Goal: Information Seeking & Learning: Compare options

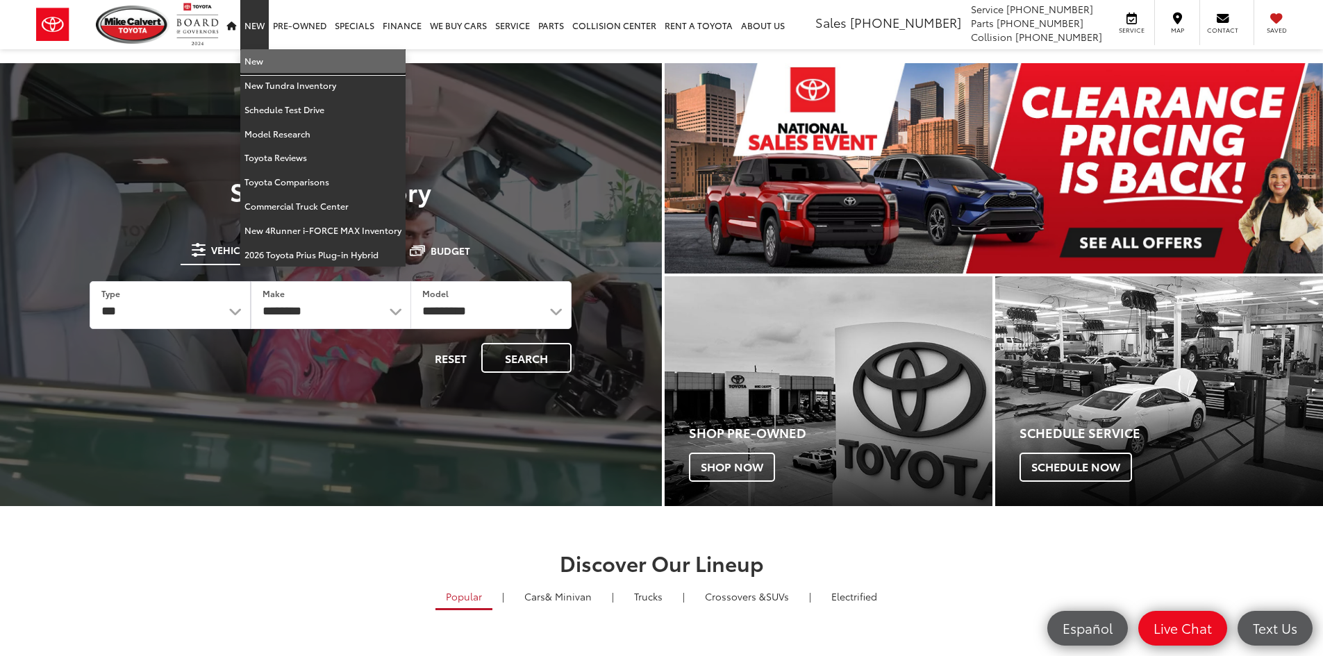
drag, startPoint x: 260, startPoint y: 56, endPoint x: 267, endPoint y: 56, distance: 7.7
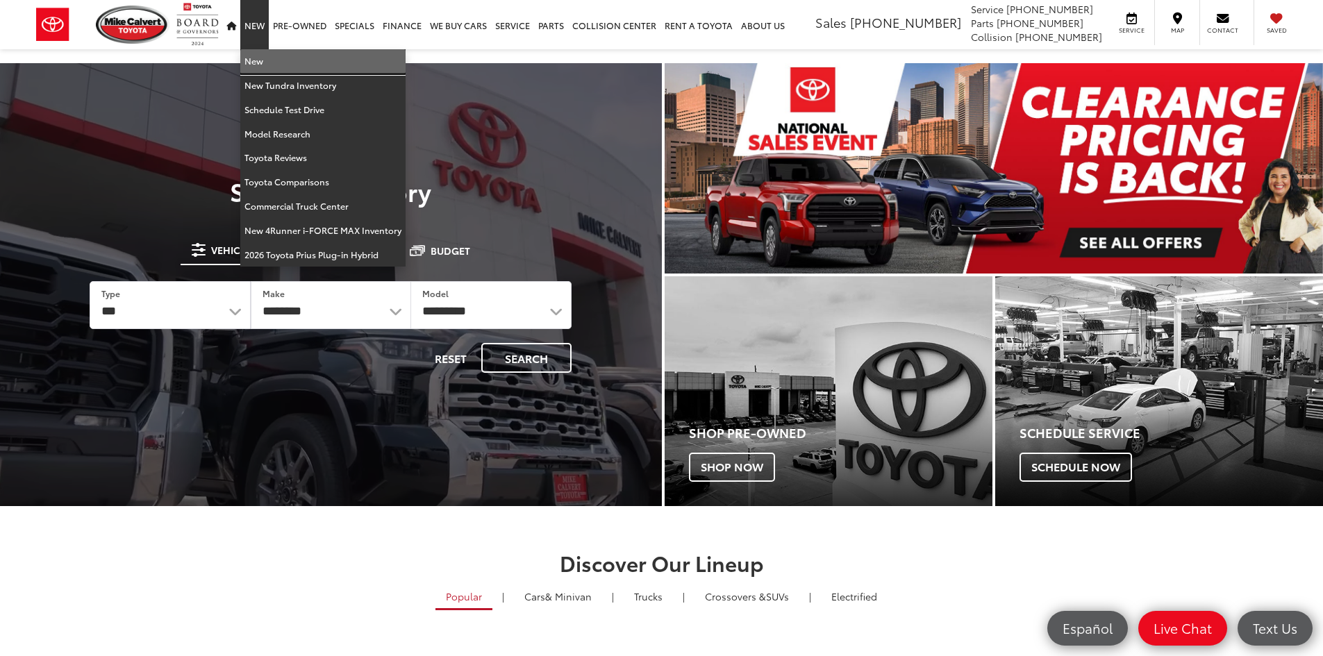
click at [261, 56] on link "New" at bounding box center [322, 61] width 165 height 24
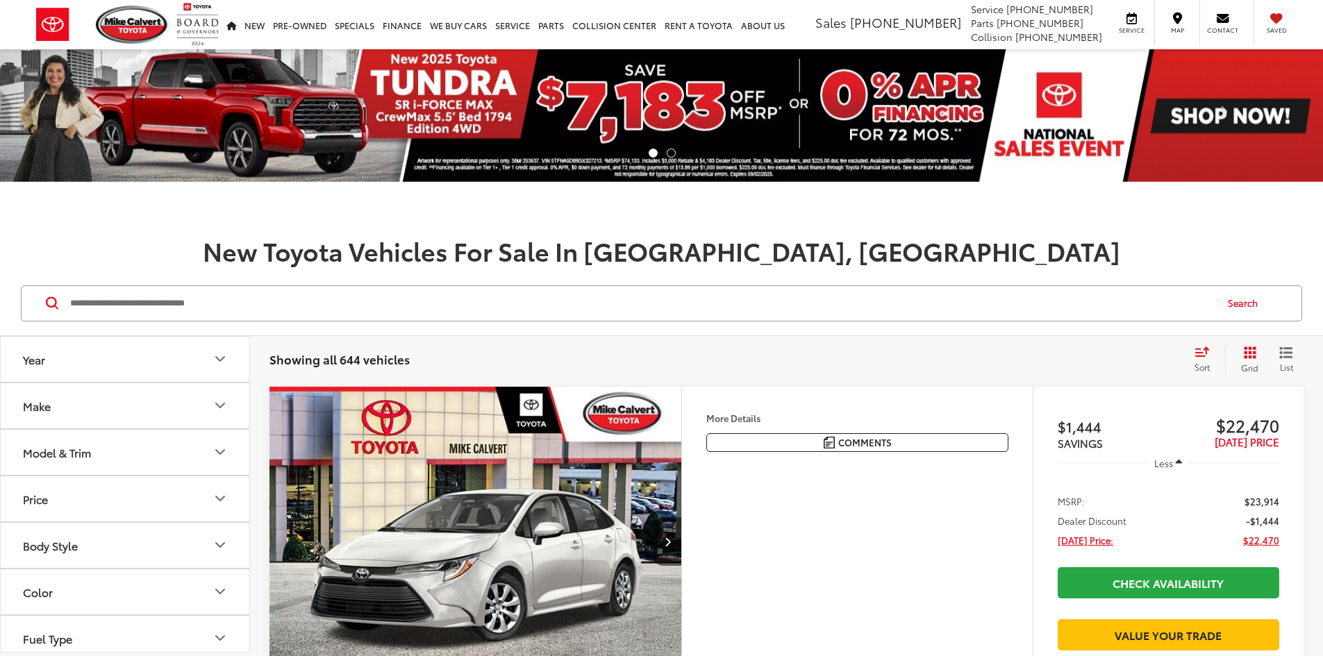
click at [357, 308] on input "Search by Make, Model, or Keyword" at bounding box center [642, 303] width 1146 height 33
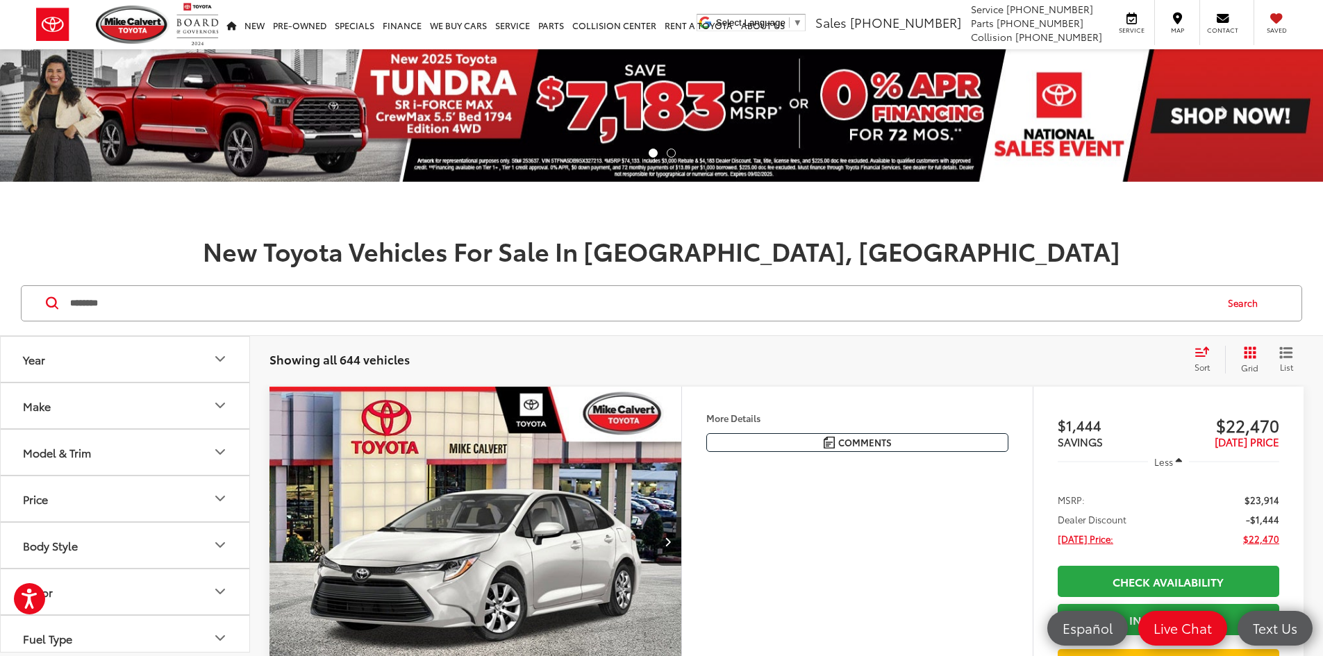
type input "********"
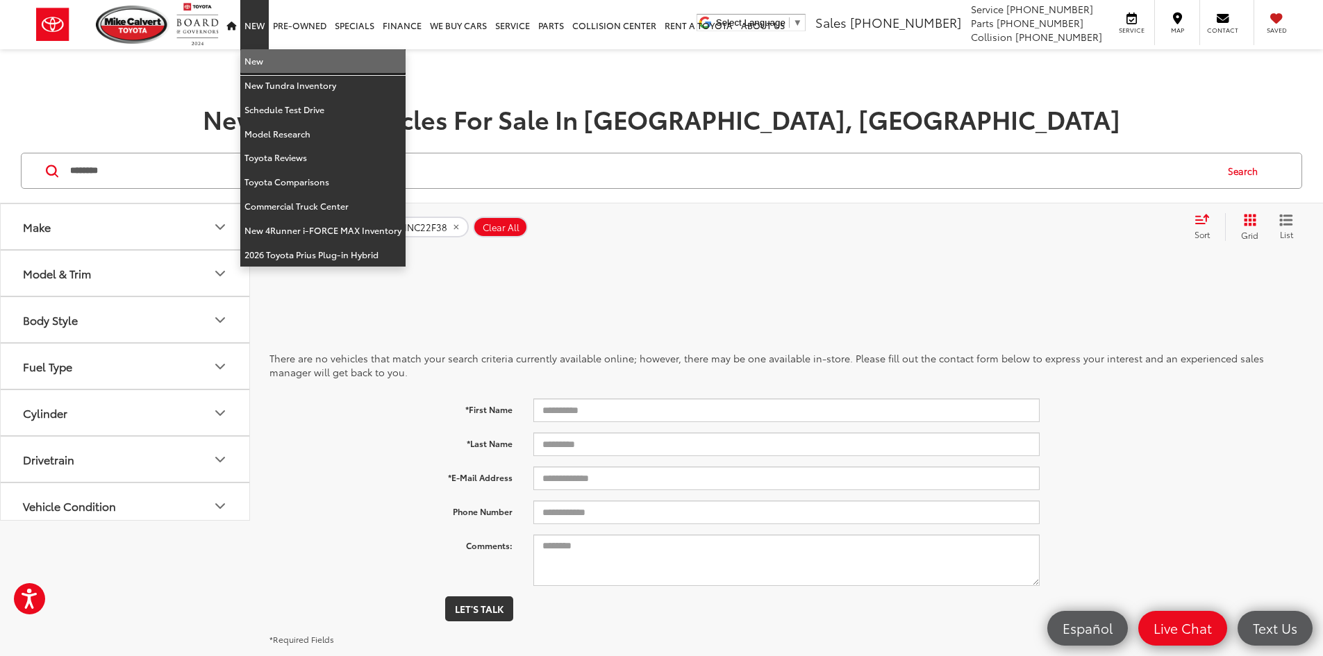
click at [257, 59] on link "New" at bounding box center [322, 61] width 165 height 24
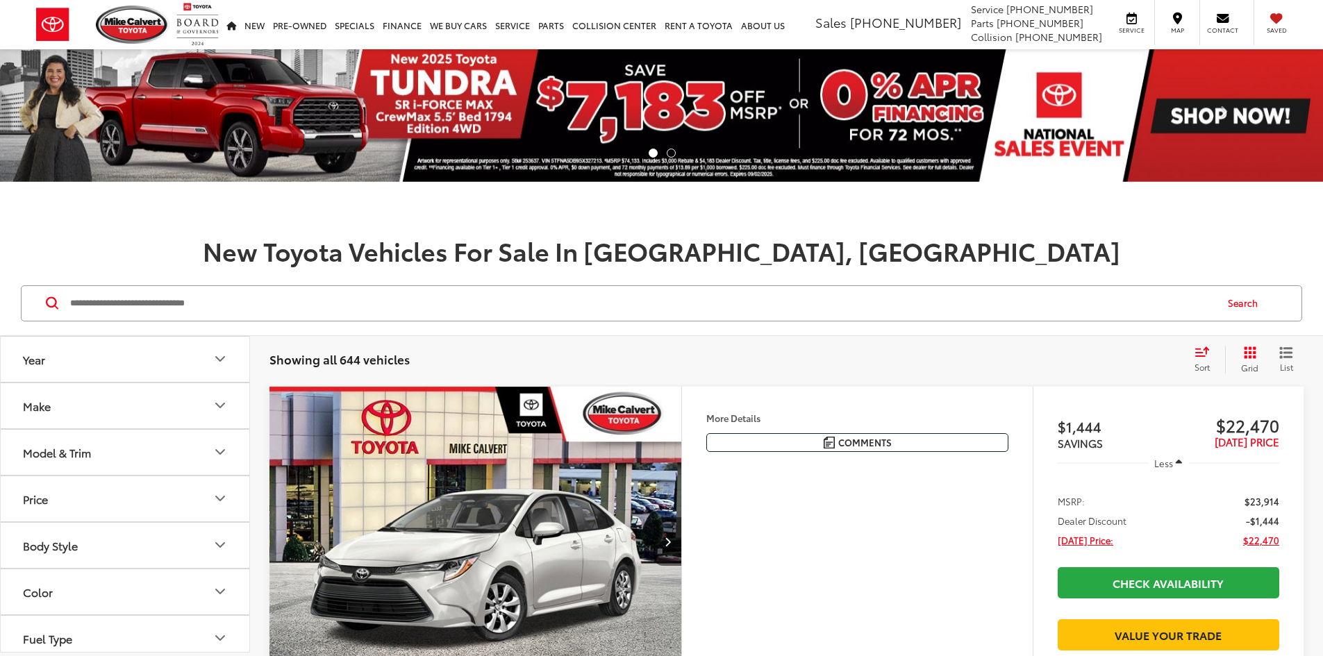
click at [194, 305] on input "Search by Make, Model, or Keyword" at bounding box center [642, 303] width 1146 height 33
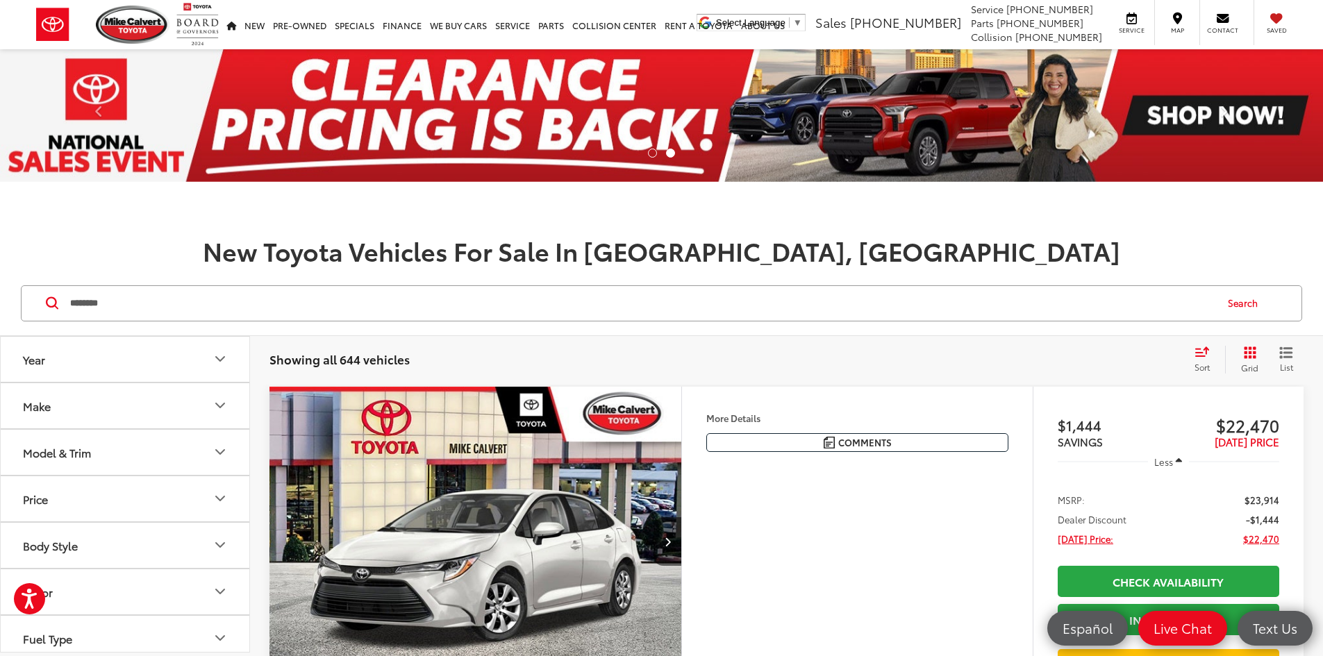
type input "********"
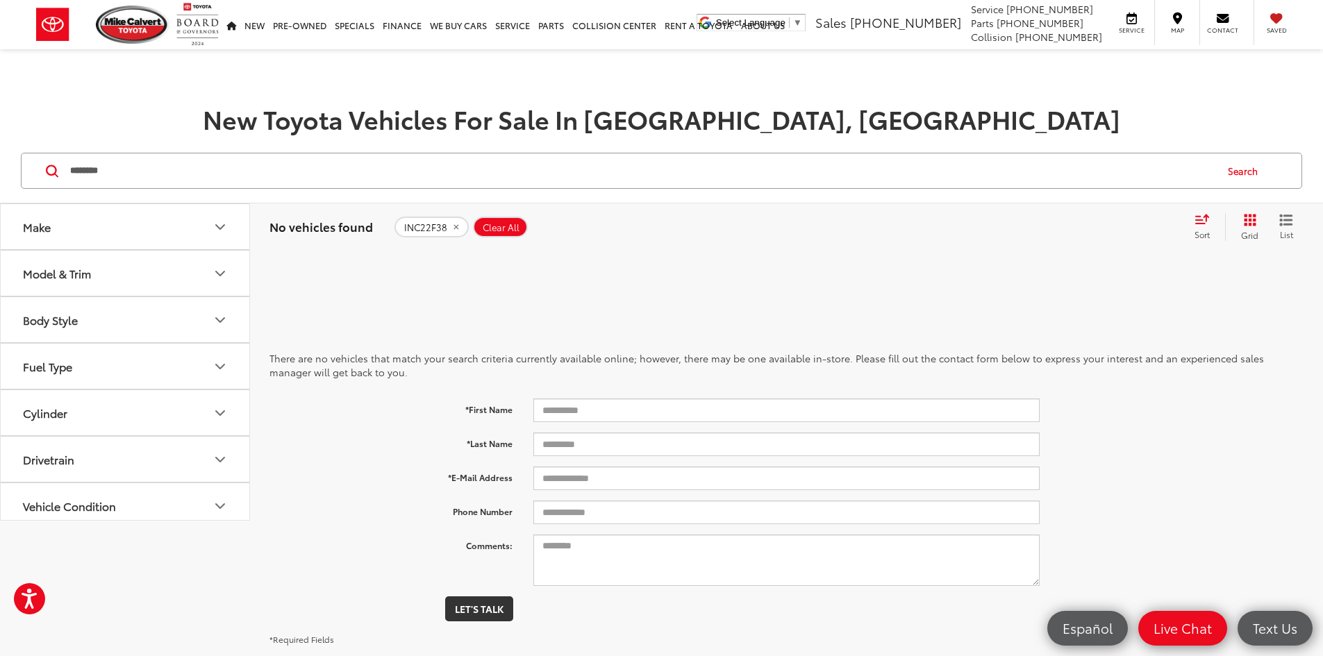
click at [128, 274] on button "Model & Trim" at bounding box center [126, 273] width 250 height 45
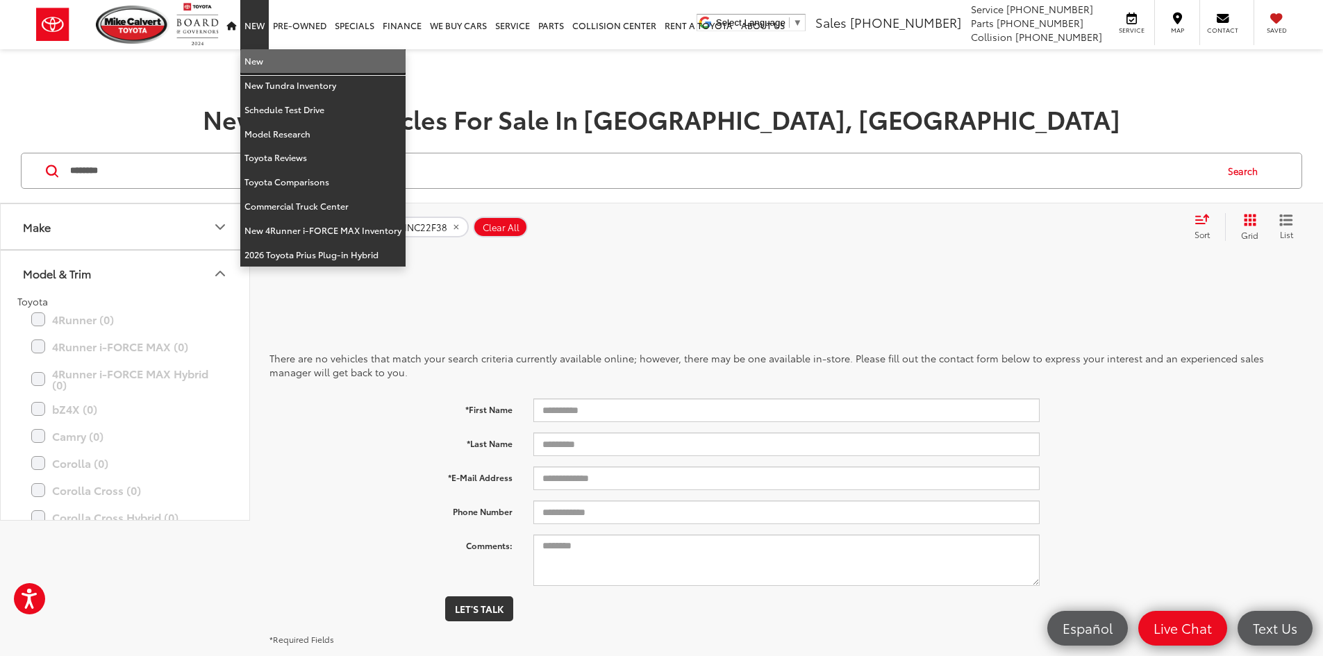
click at [262, 58] on link "New" at bounding box center [322, 61] width 165 height 24
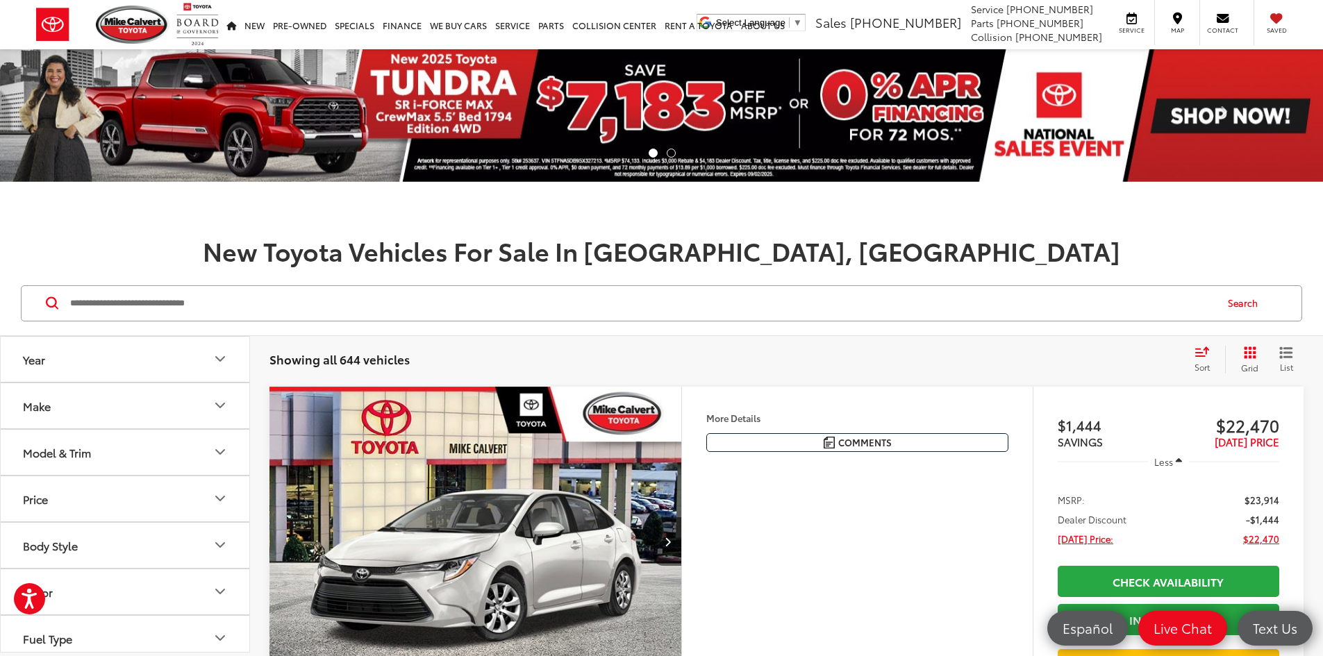
click at [136, 454] on button "Model & Trim" at bounding box center [126, 452] width 250 height 45
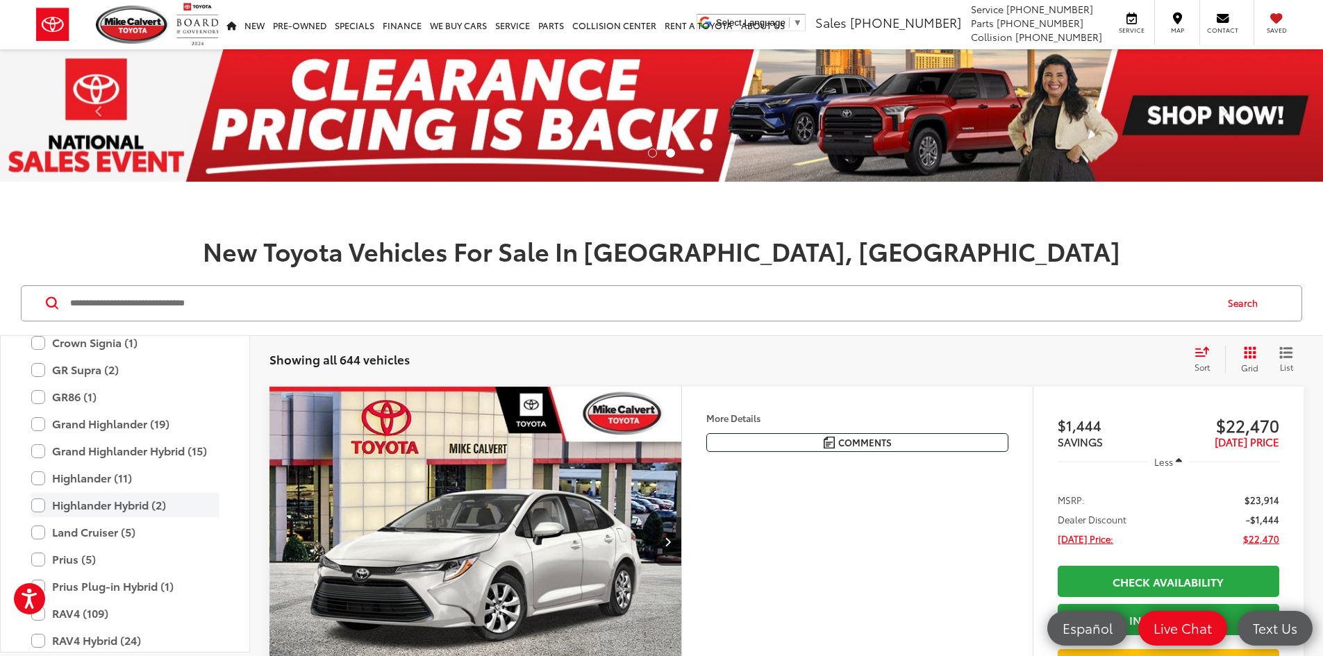
scroll to position [478, 0]
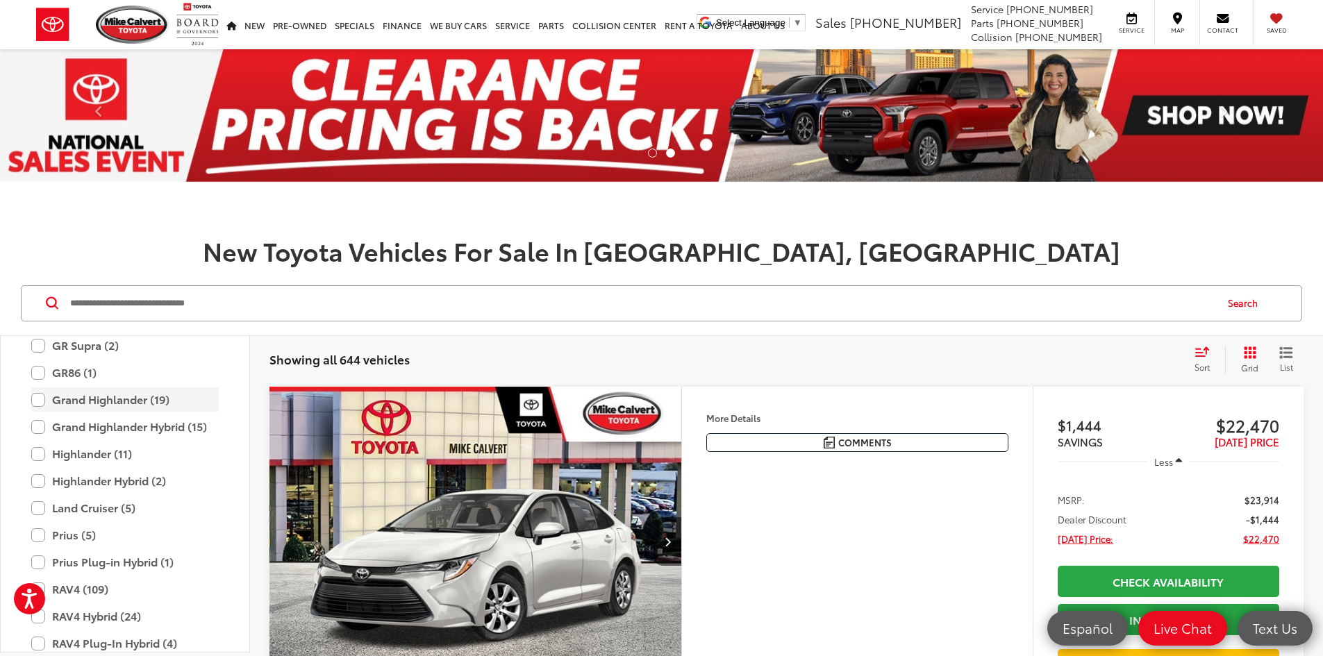
click at [120, 403] on label "Grand Highlander (19)" at bounding box center [125, 400] width 188 height 24
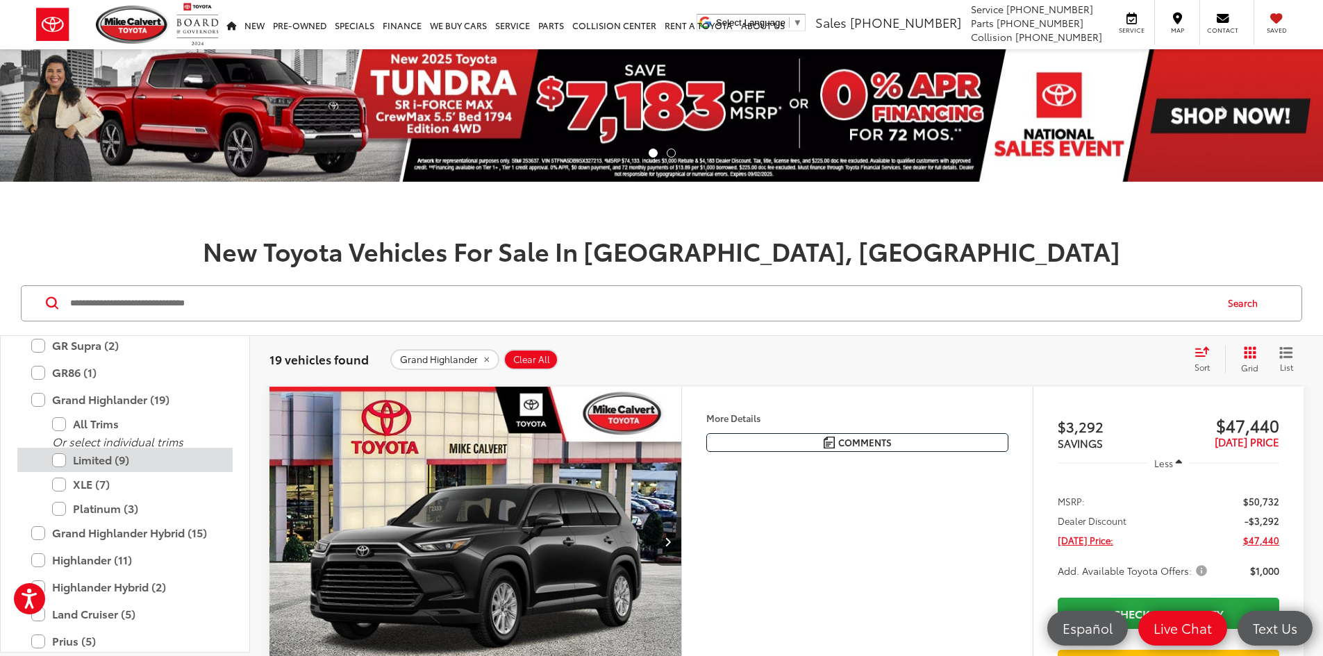
click at [126, 458] on label "Limited (9)" at bounding box center [135, 460] width 167 height 24
click at [94, 484] on label "XLE (7)" at bounding box center [135, 484] width 167 height 24
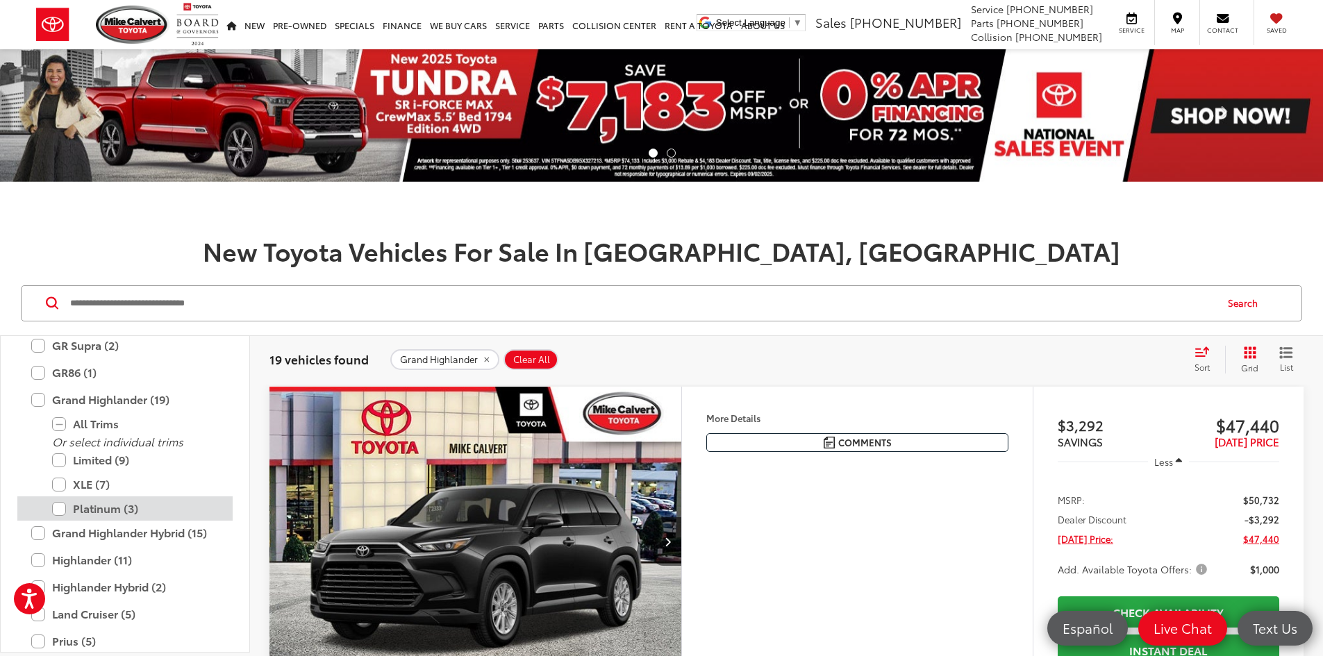
click at [85, 504] on label "Platinum (3)" at bounding box center [135, 509] width 167 height 24
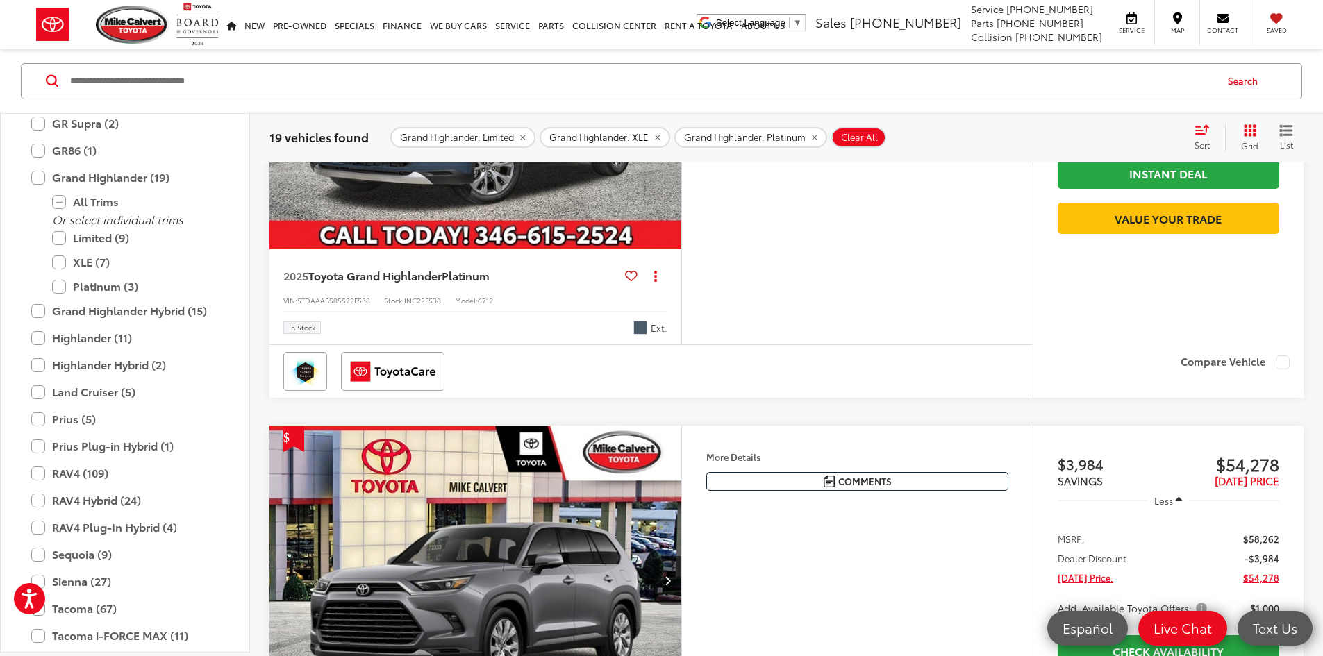
scroll to position [1459, 0]
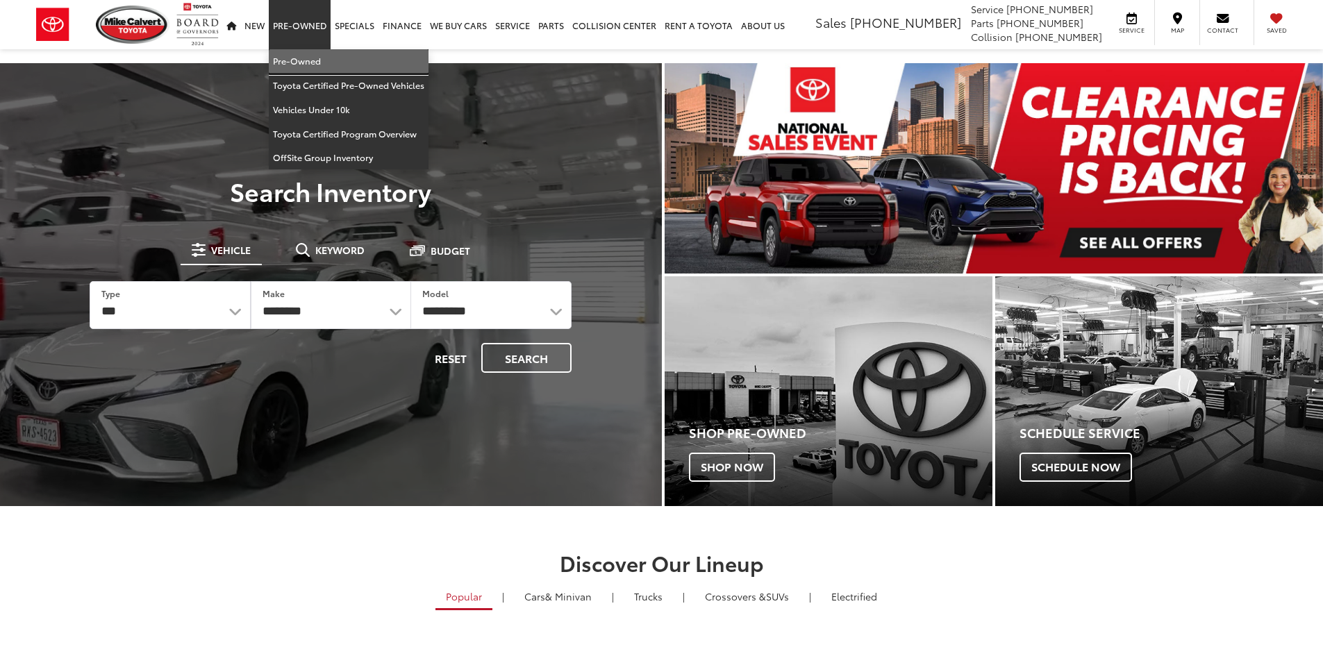
click at [285, 55] on link "Pre-Owned" at bounding box center [349, 61] width 160 height 24
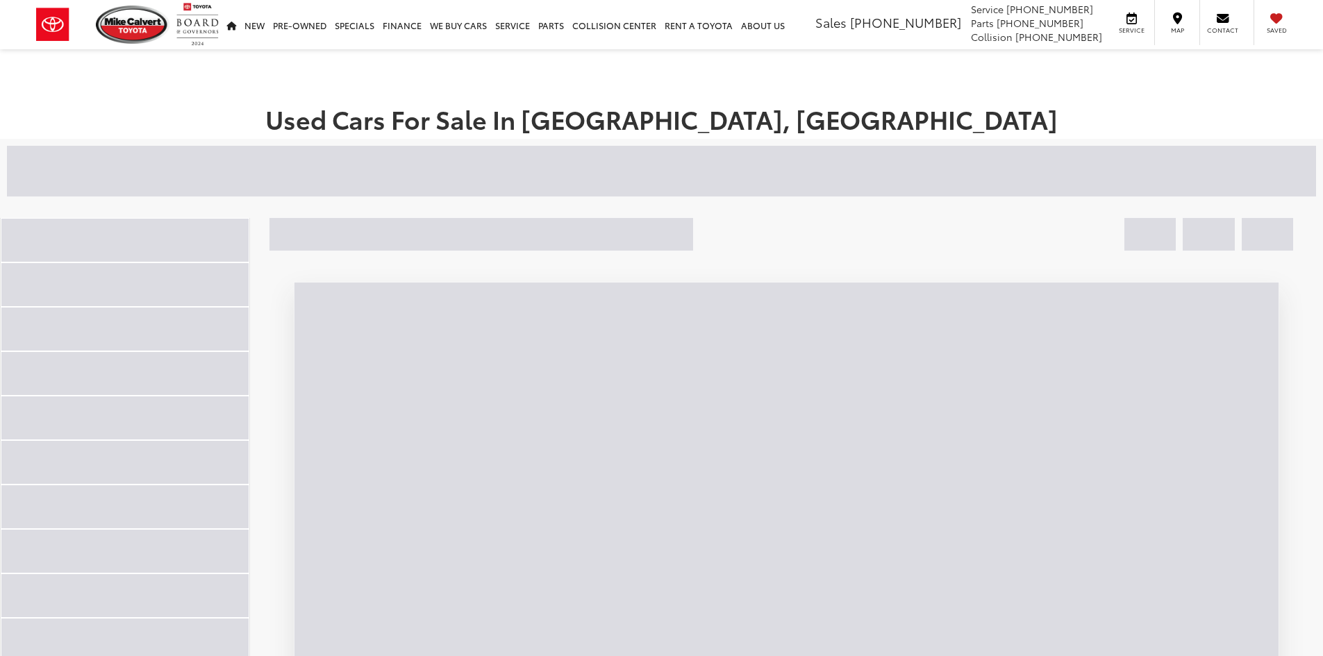
click at [408, 166] on div at bounding box center [465, 171] width 917 height 50
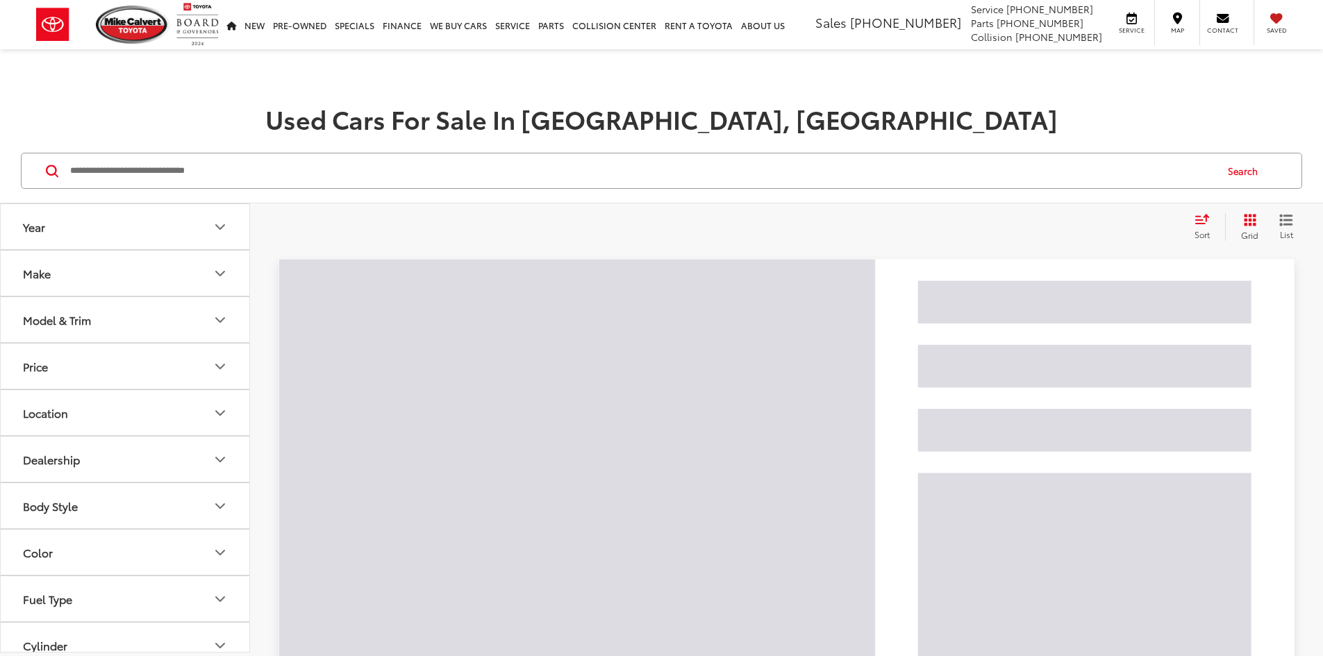
click at [408, 171] on input "Search by Make, Model, or Keyword" at bounding box center [642, 170] width 1146 height 33
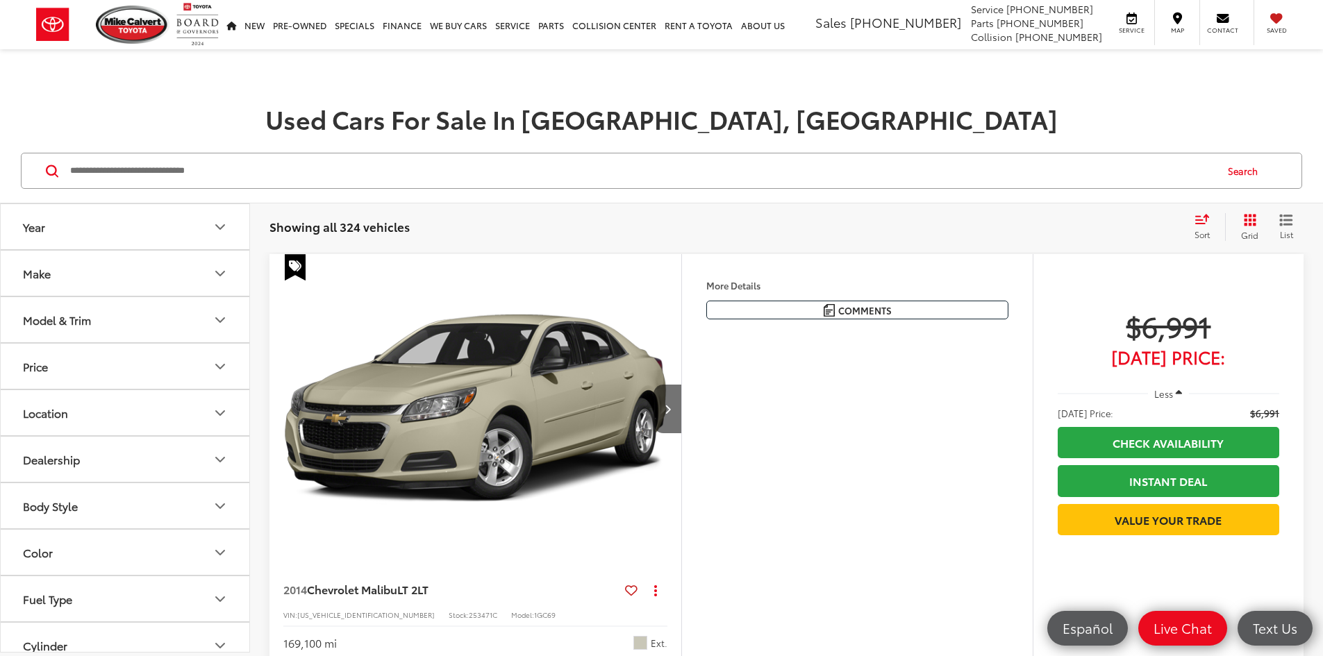
click at [408, 171] on input "Search by Make, Model, or Keyword" at bounding box center [642, 170] width 1146 height 33
type input "**********"
drag, startPoint x: 159, startPoint y: 176, endPoint x: -13, endPoint y: 167, distance: 171.8
click at [0, 167] on html "Accessibility Screen-Reader Guide, Feedback, and Issue Reporting | New window […" at bounding box center [661, 328] width 1323 height 656
type input "*******"
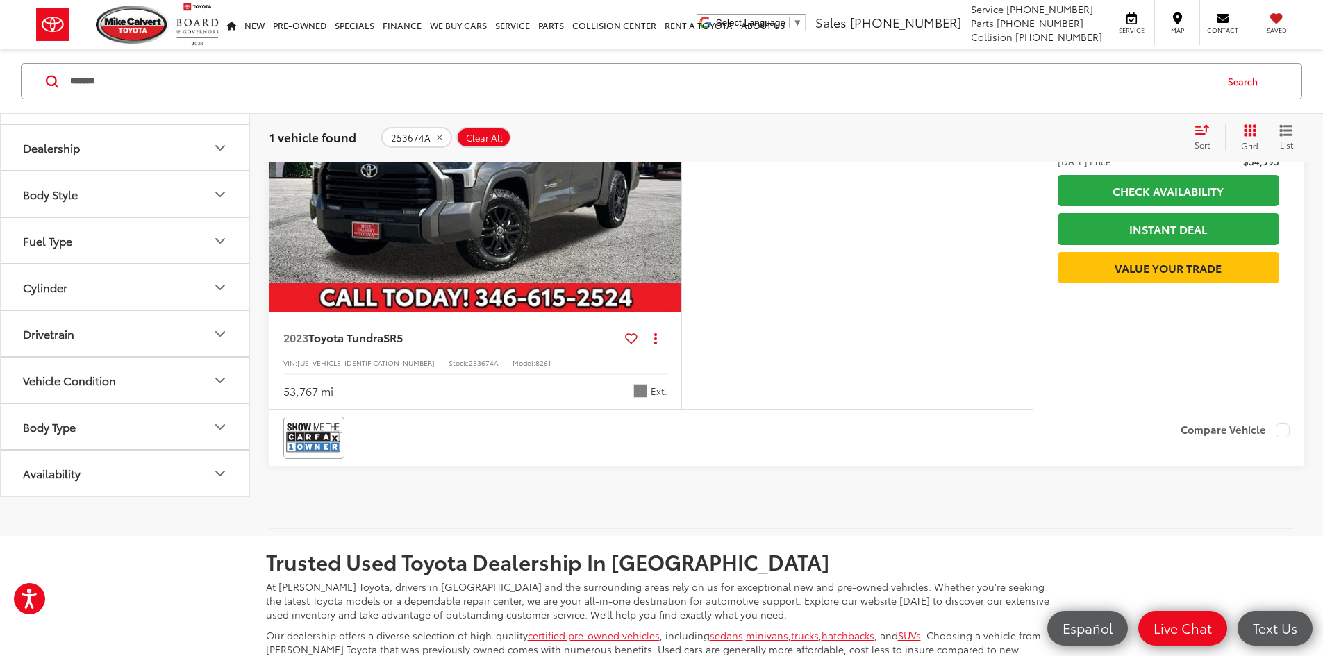
scroll to position [347, 0]
